Goal: Transaction & Acquisition: Purchase product/service

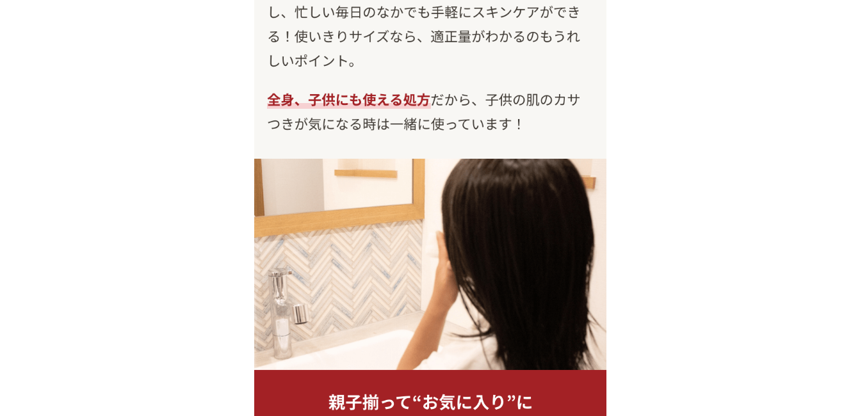
scroll to position [10947, 0]
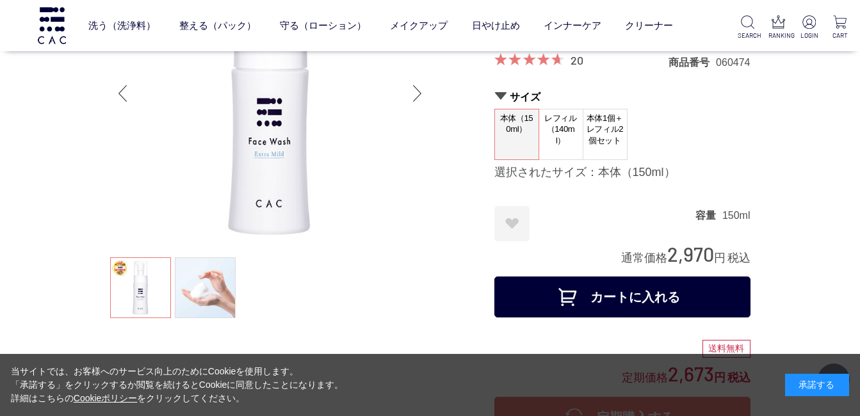
scroll to position [128, 0]
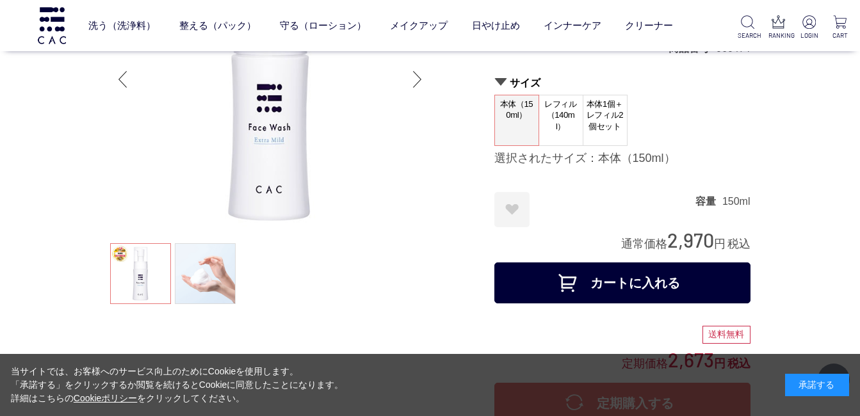
click at [561, 124] on span "レフィル（140ml）" at bounding box center [561, 115] width 44 height 40
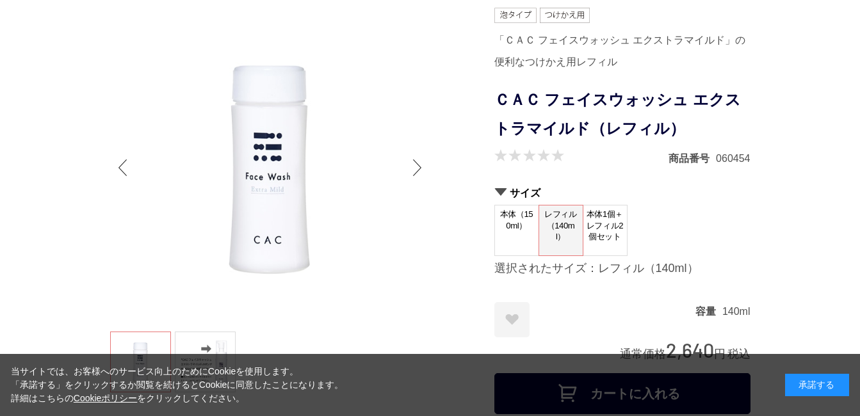
scroll to position [128, 0]
